Goal: Information Seeking & Learning: Find specific fact

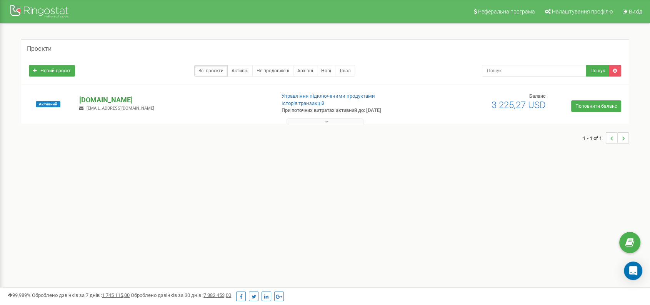
click at [98, 98] on p "[DOMAIN_NAME]" at bounding box center [173, 100] width 189 height 10
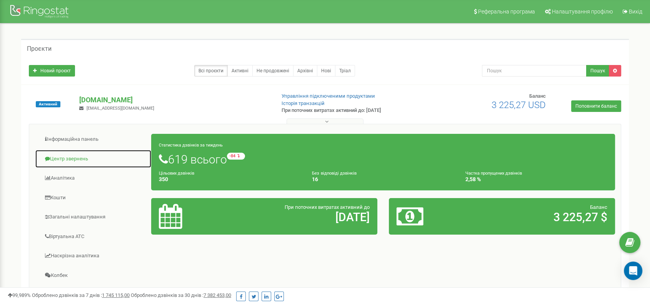
click at [77, 158] on link "Центр звернень" at bounding box center [93, 159] width 116 height 19
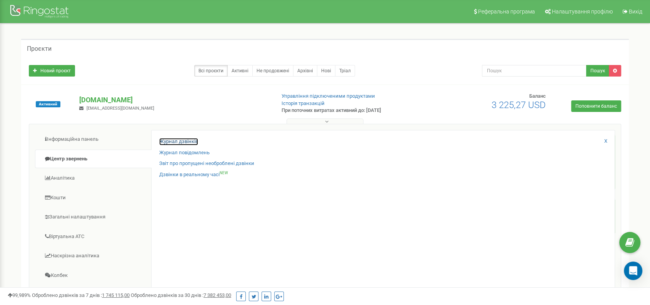
click at [181, 141] on link "Журнал дзвінків" at bounding box center [178, 141] width 39 height 7
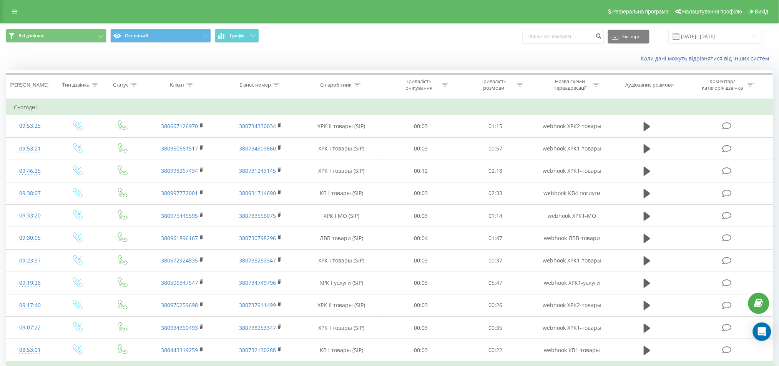
click at [718, 26] on div "Всі дзвінки Основний Графік Експорт .csv .xls .xlsx [DATE] - [DATE]" at bounding box center [389, 36] width 778 height 26
click at [718, 27] on div "Всі дзвінки Основний Графік Експорт .csv .xls .xlsx [DATE] - [DATE]" at bounding box center [389, 36] width 778 height 26
click at [716, 35] on input "[DATE] - [DATE]" at bounding box center [715, 36] width 93 height 15
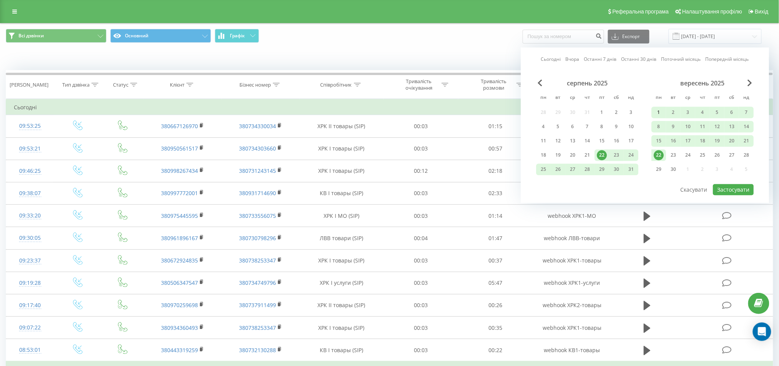
click at [655, 114] on div "1" at bounding box center [659, 112] width 10 height 10
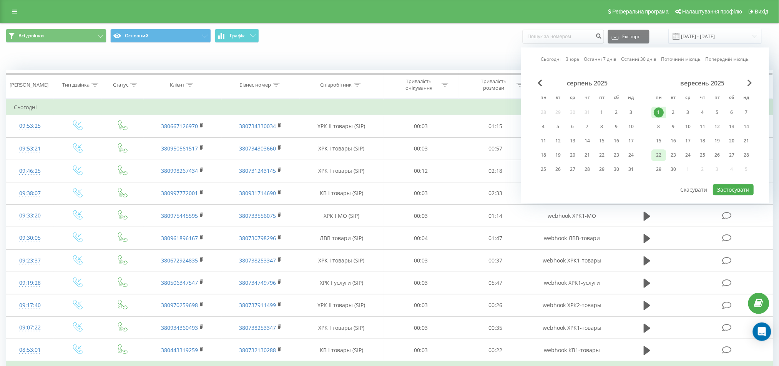
click at [655, 151] on div "22" at bounding box center [659, 155] width 10 height 10
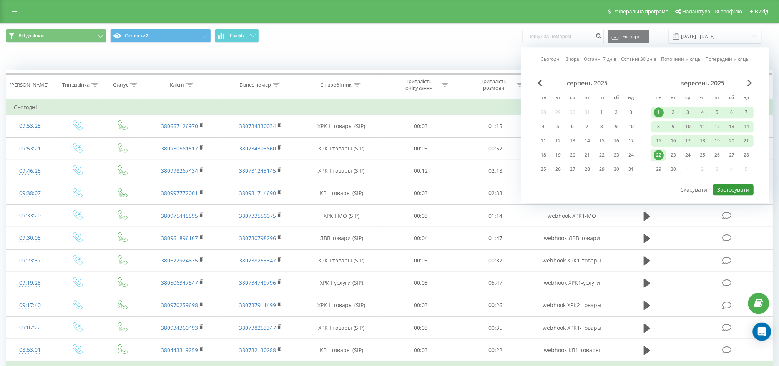
click at [737, 193] on button "Застосувати" at bounding box center [733, 189] width 41 height 11
type input "[DATE] - [DATE]"
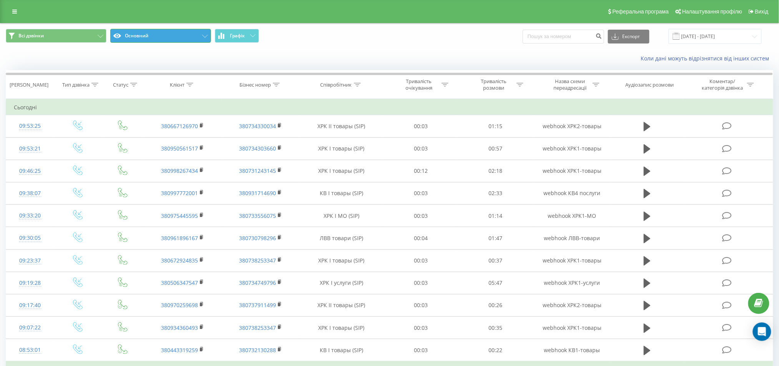
click at [176, 33] on button "Основний" at bounding box center [160, 36] width 101 height 14
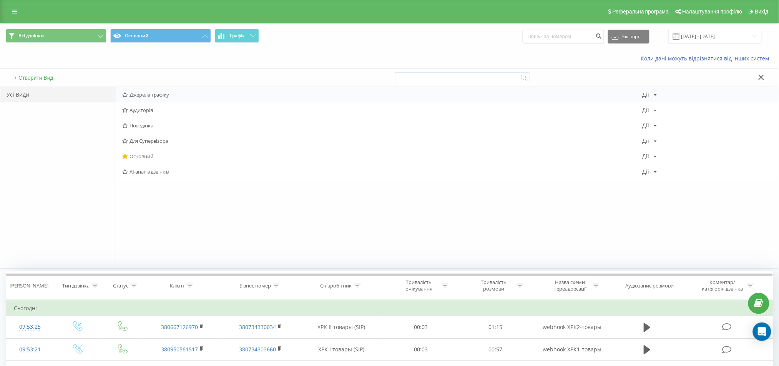
click at [161, 99] on div "Джерела трафіку [PERSON_NAME] Копіювати Видалити За замовчуванням Поділитися" at bounding box center [447, 94] width 663 height 15
click at [181, 94] on span "Джерела трафіку" at bounding box center [382, 94] width 520 height 5
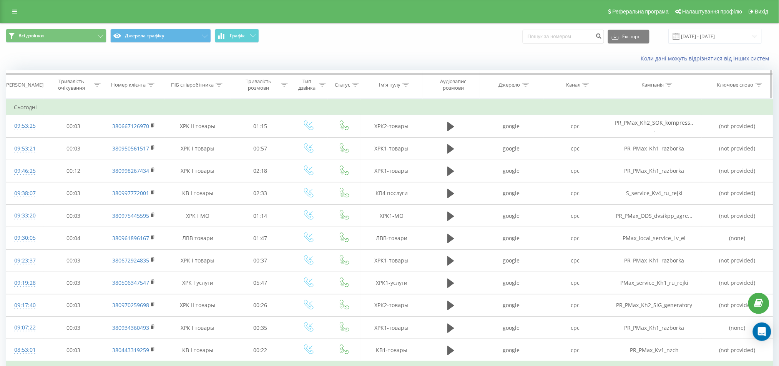
click at [670, 86] on icon at bounding box center [669, 85] width 7 height 4
click at [638, 143] on input "text" at bounding box center [655, 139] width 68 height 13
click at [668, 150] on span "OK" at bounding box center [671, 155] width 22 height 12
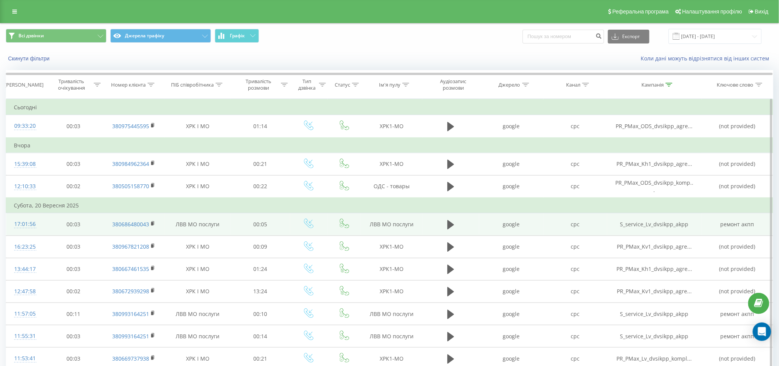
scroll to position [102, 0]
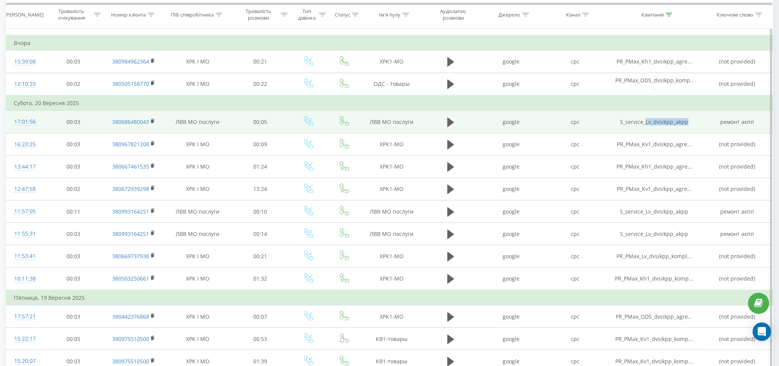
drag, startPoint x: 693, startPoint y: 119, endPoint x: 646, endPoint y: 123, distance: 46.3
click at [646, 123] on td "S_service_Lv_dvsikpp_akpp" at bounding box center [654, 122] width 95 height 22
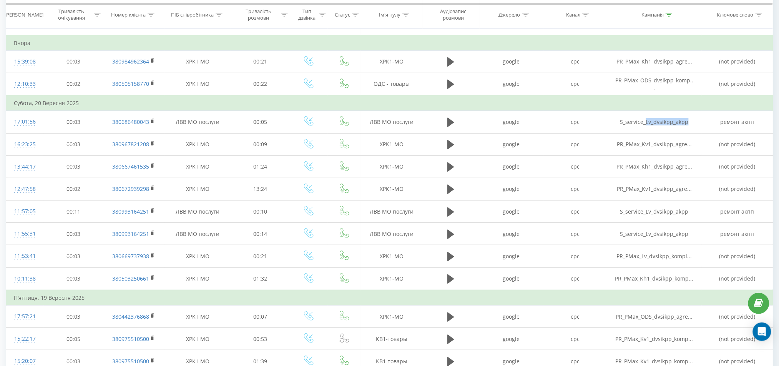
click at [646, 124] on div at bounding box center [646, 124] width 0 height 0
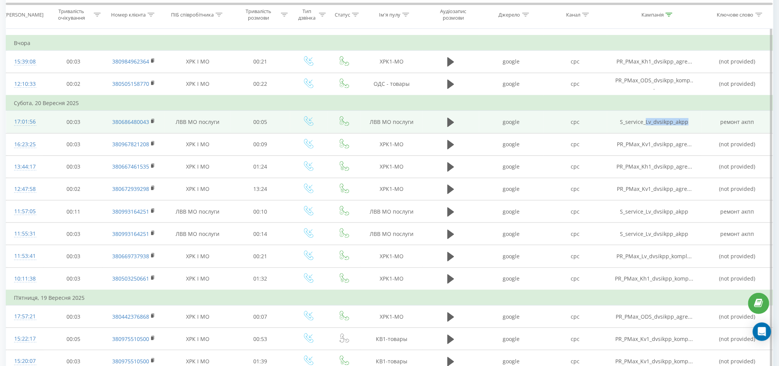
click at [677, 121] on td "S_service_Lv_dvsikpp_akpp" at bounding box center [654, 122] width 95 height 22
drag, startPoint x: 674, startPoint y: 121, endPoint x: 647, endPoint y: 121, distance: 26.5
click at [647, 121] on td "S_service_Lv_dvsikpp_akpp" at bounding box center [654, 122] width 95 height 22
copy td "Lv_dvsikpp"
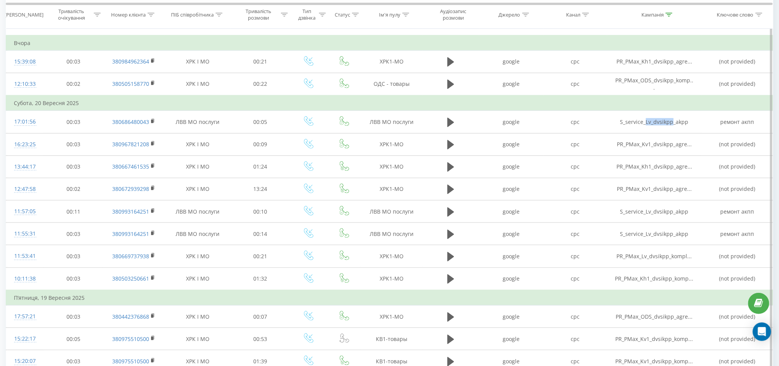
scroll to position [0, 0]
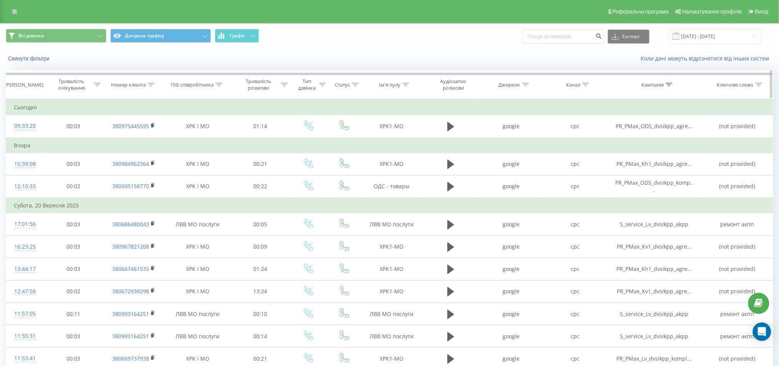
click at [668, 81] on div at bounding box center [669, 84] width 7 height 7
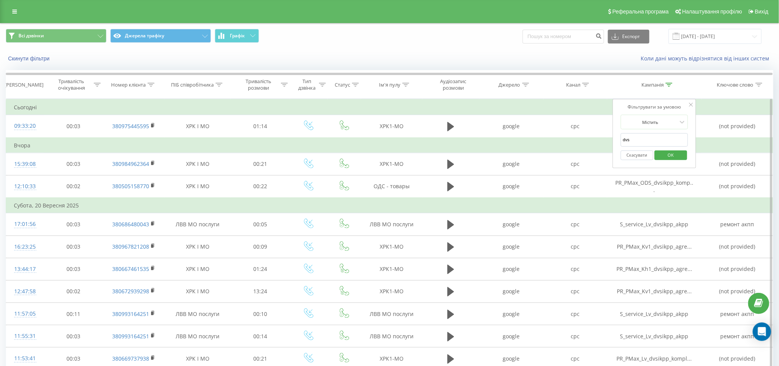
drag, startPoint x: 623, startPoint y: 141, endPoint x: 600, endPoint y: 146, distance: 24.0
paste input "Lv_dvsikpp"
click at [669, 154] on span "OK" at bounding box center [671, 155] width 22 height 12
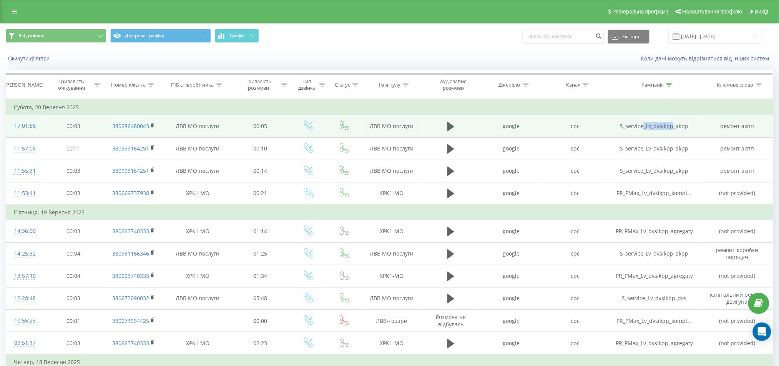
drag, startPoint x: 645, startPoint y: 125, endPoint x: 673, endPoint y: 131, distance: 28.2
click at [673, 131] on td "S_service_Lv_dvsikpp_akpp" at bounding box center [654, 126] width 95 height 22
copy td "_Lv_dvsikpp"
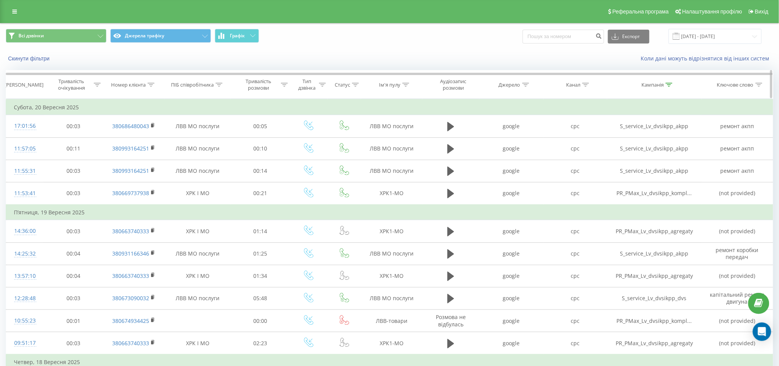
click at [670, 85] on icon at bounding box center [669, 85] width 7 height 4
click at [650, 142] on input "Lv_dvsikpp" at bounding box center [655, 139] width 68 height 13
click at [623, 141] on input "Lv_dvsikpp" at bounding box center [655, 139] width 68 height 13
paste input "_Lv_dvsikpp"
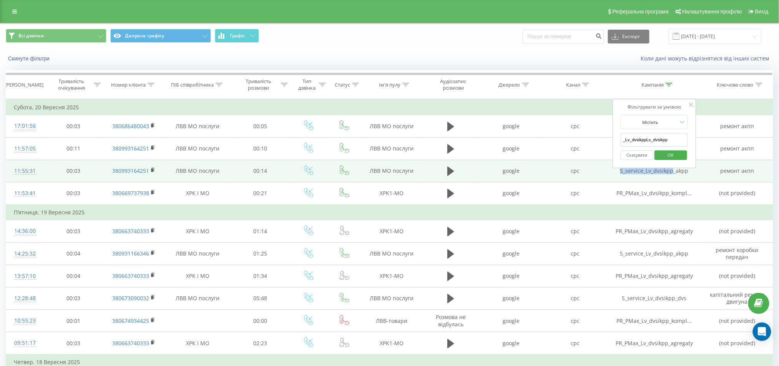
drag, startPoint x: 620, startPoint y: 171, endPoint x: 672, endPoint y: 174, distance: 52.8
click at [672, 174] on td "S_service_Lv_dvsikpp_akpp" at bounding box center [654, 171] width 95 height 22
copy td "S_service_Lv_dvsikpp"
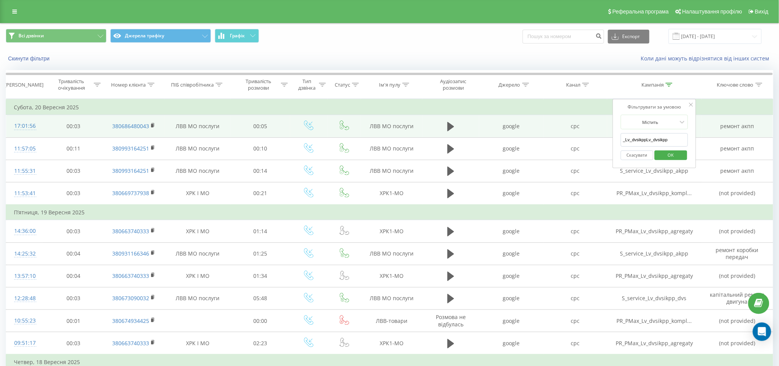
drag, startPoint x: 671, startPoint y: 138, endPoint x: 580, endPoint y: 124, distance: 93.0
paste input "S_service_"
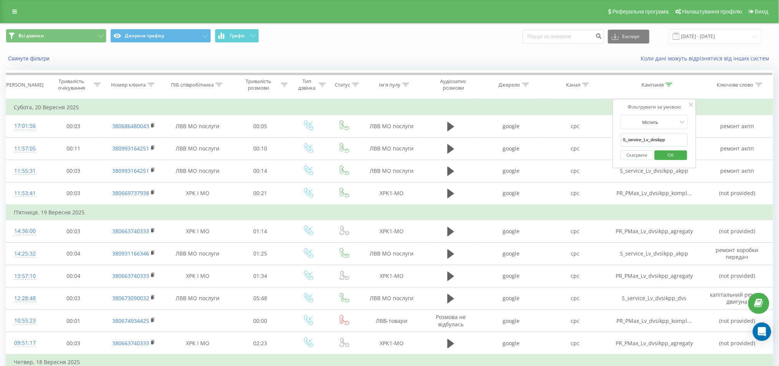
type input "S_service_Lv_dvsikpp"
click at [678, 154] on span "OK" at bounding box center [671, 155] width 22 height 12
